Goal: Information Seeking & Learning: Learn about a topic

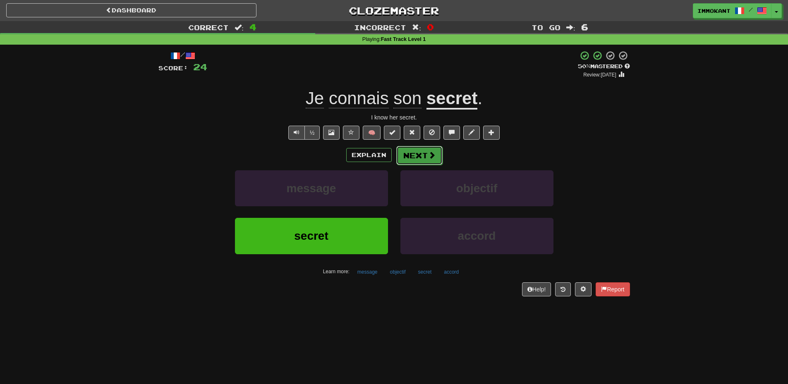
click at [408, 155] on button "Next" at bounding box center [419, 155] width 46 height 19
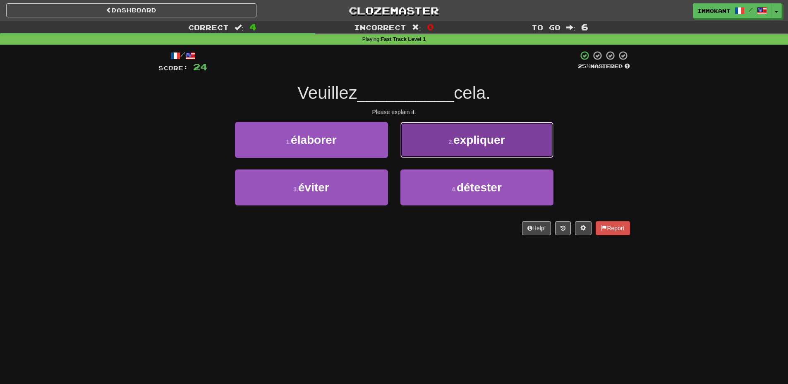
click at [406, 157] on button "2 . expliquer" at bounding box center [477, 140] width 153 height 36
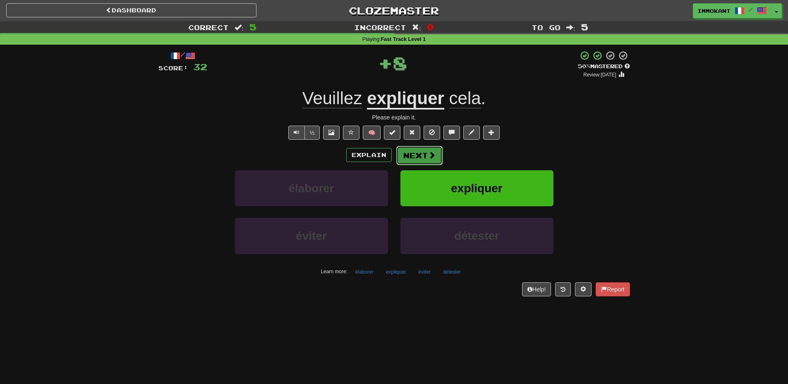
click at [414, 154] on button "Next" at bounding box center [419, 155] width 46 height 19
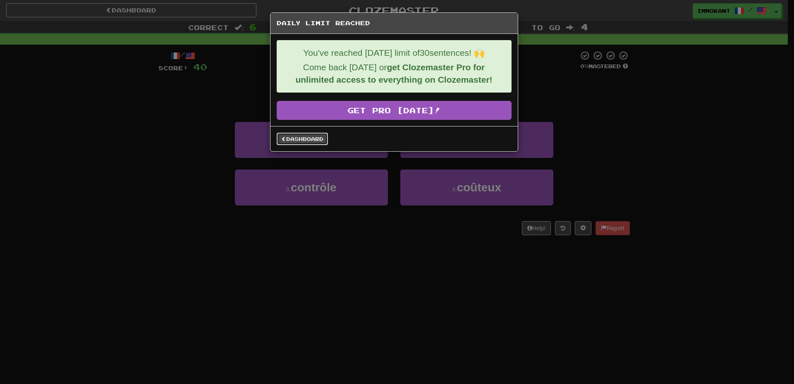
click at [319, 136] on link "Dashboard" at bounding box center [302, 139] width 51 height 12
